Goal: Task Accomplishment & Management: Manage account settings

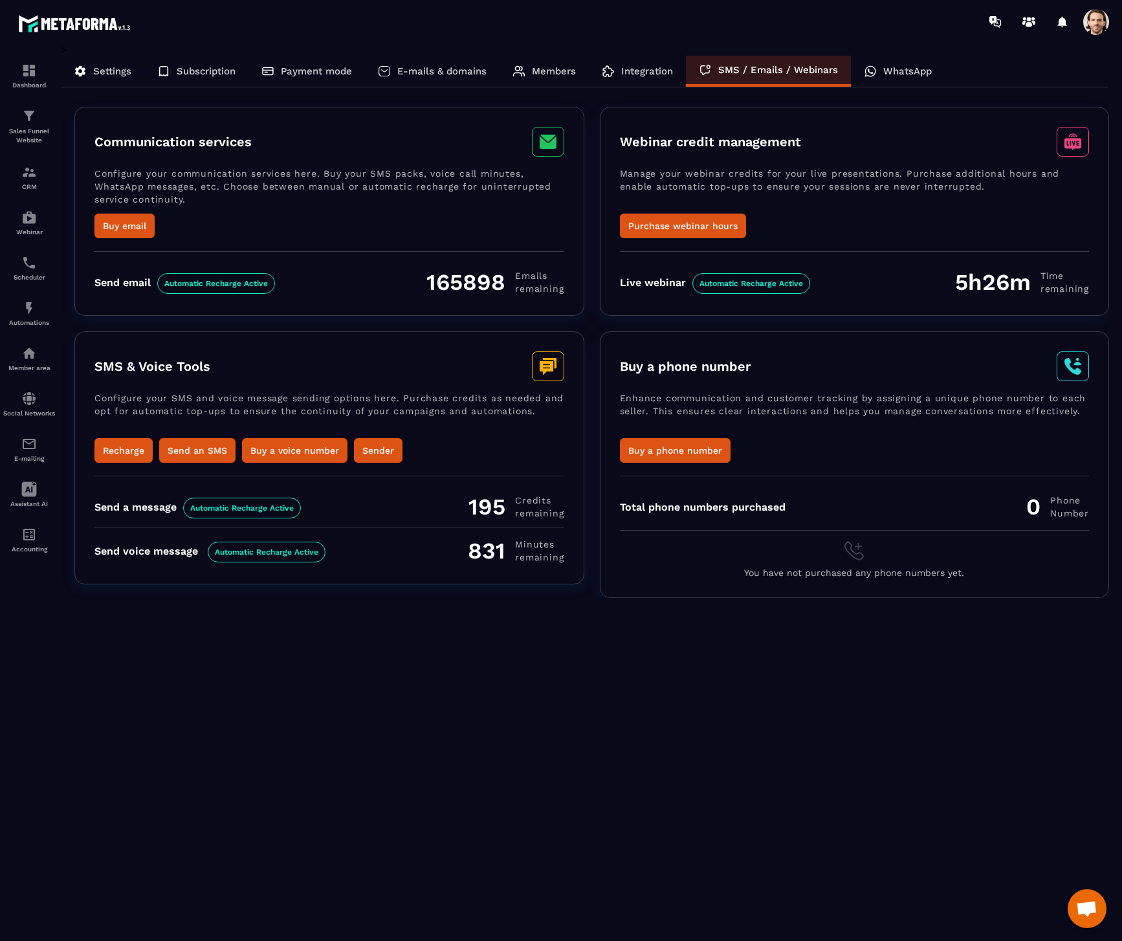
click at [1104, 19] on span at bounding box center [1096, 22] width 26 height 26
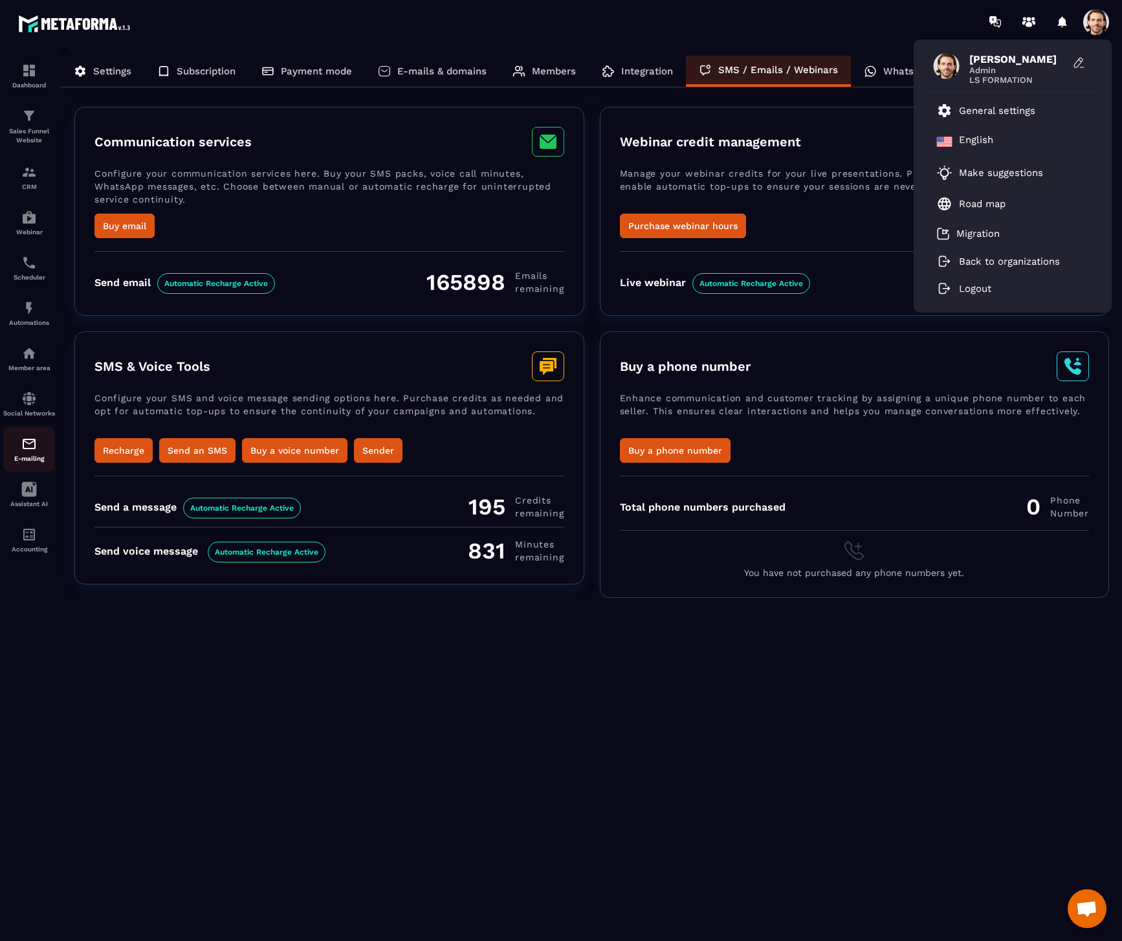
click at [30, 450] on img at bounding box center [29, 444] width 16 height 16
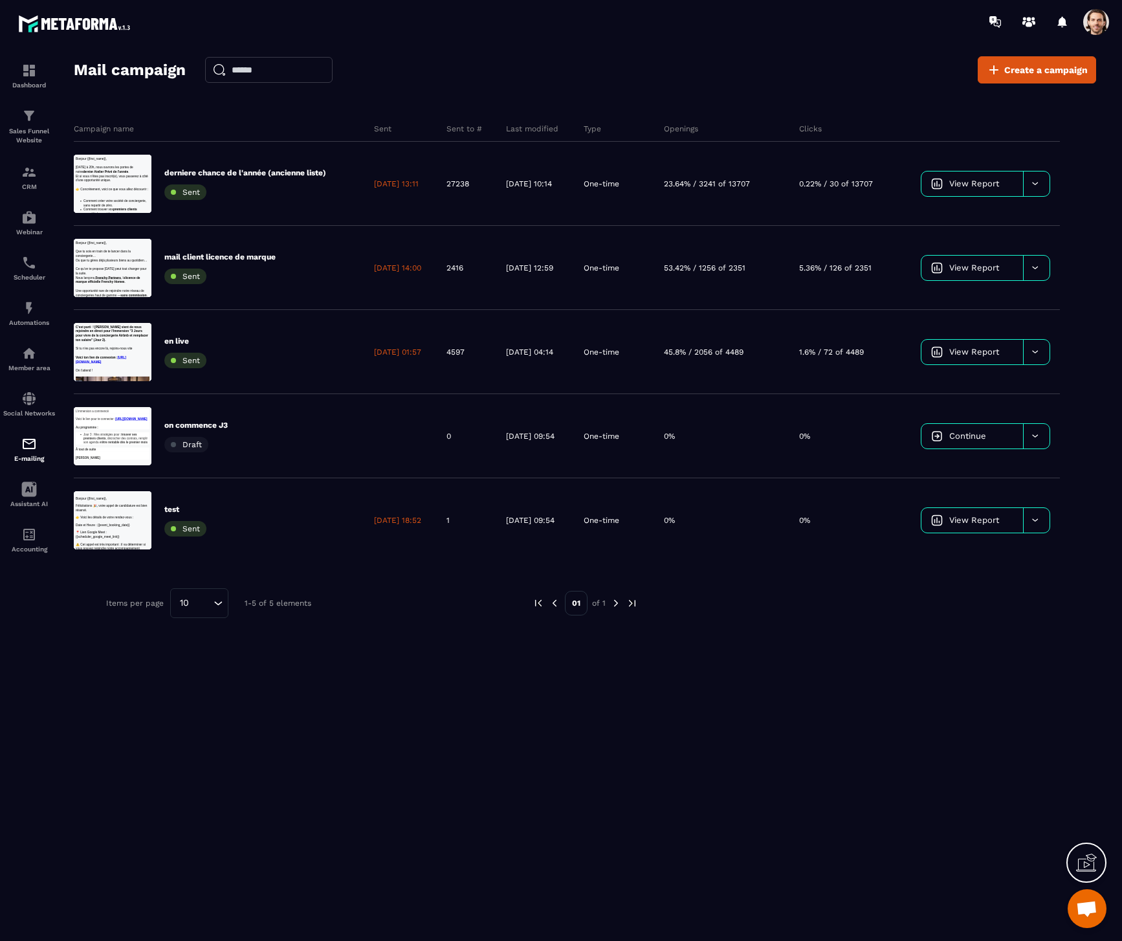
click at [1097, 27] on span at bounding box center [1096, 22] width 26 height 26
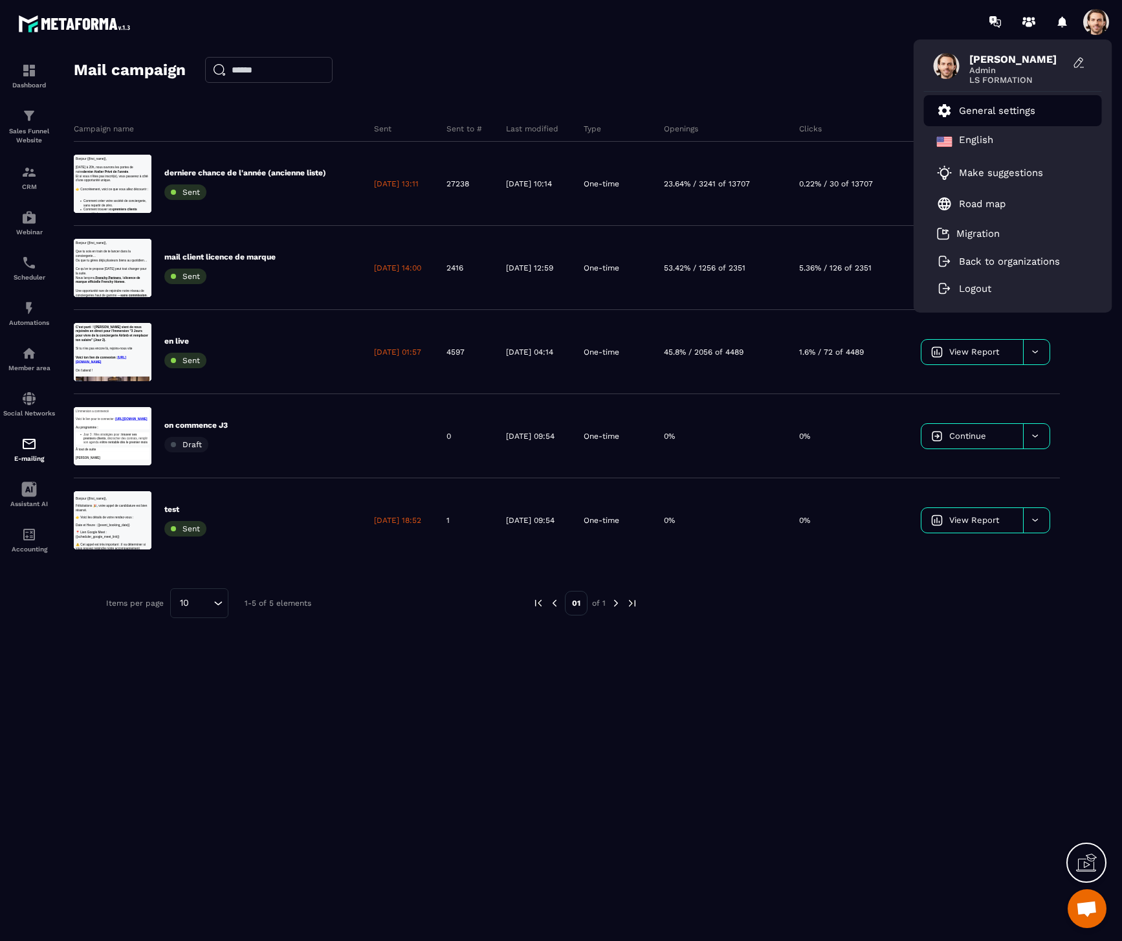
click at [991, 115] on p "General settings" at bounding box center [997, 111] width 76 height 12
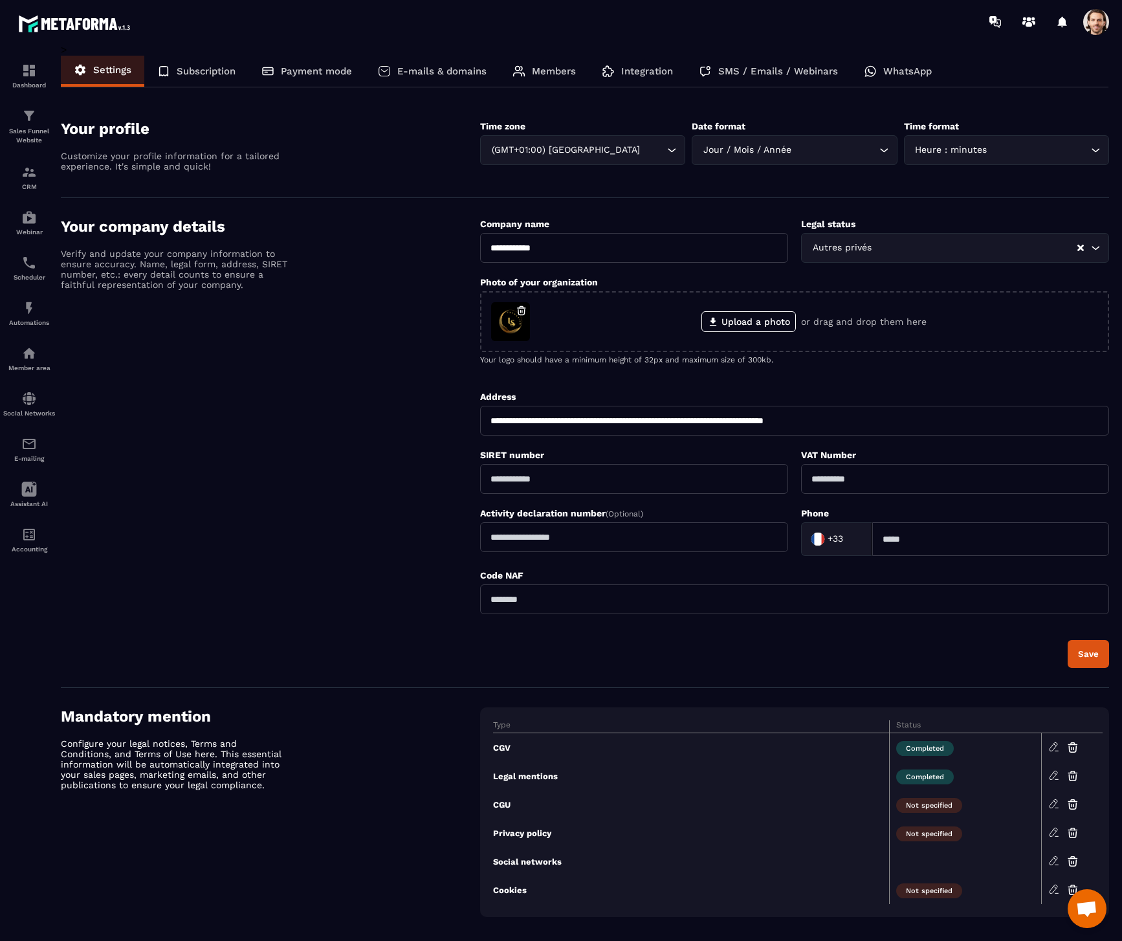
click at [724, 65] on p "SMS / Emails / Webinars" at bounding box center [778, 71] width 120 height 12
